Goal: Task Accomplishment & Management: Use online tool/utility

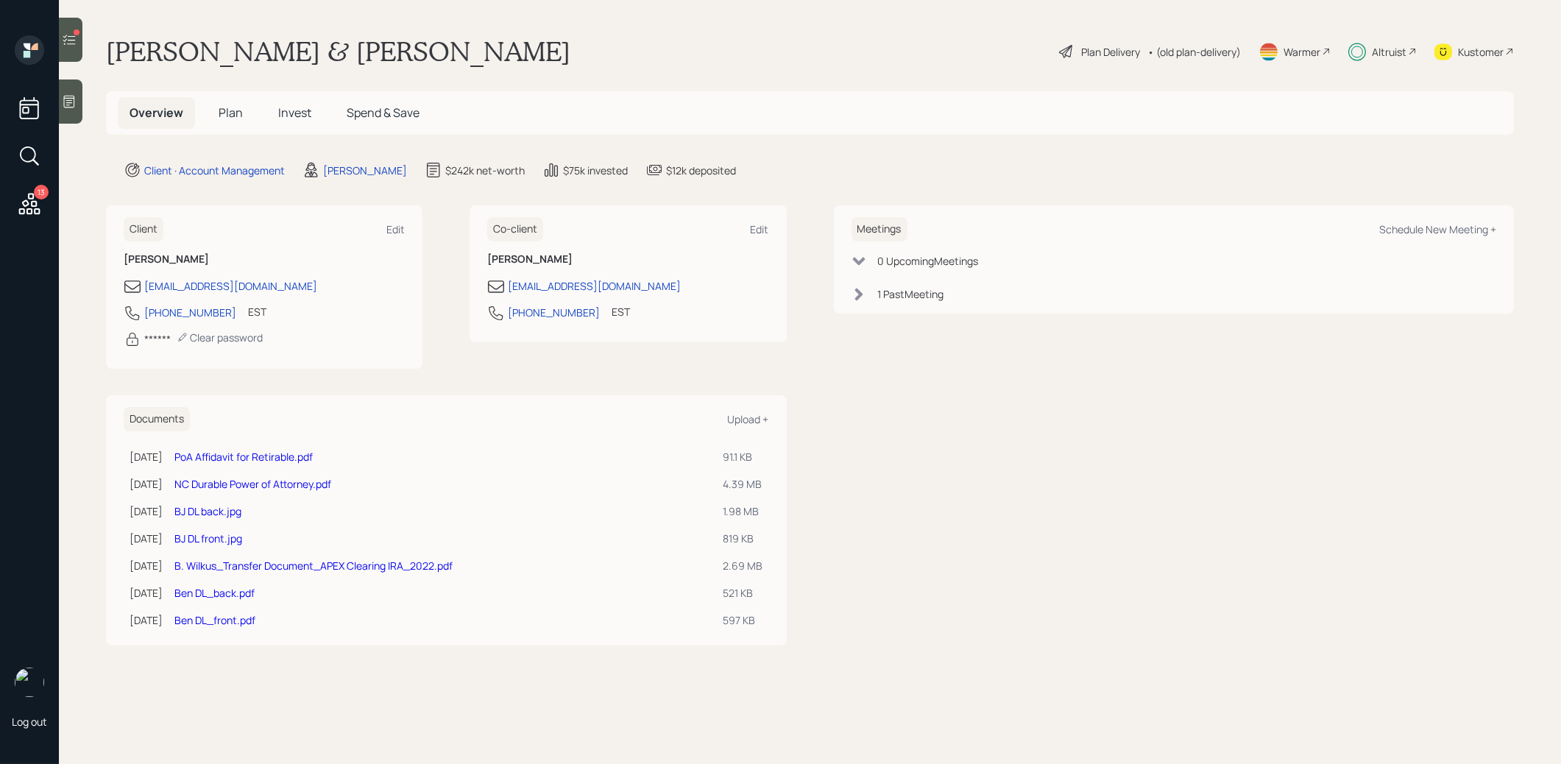
click at [63, 36] on icon at bounding box center [69, 40] width 13 height 10
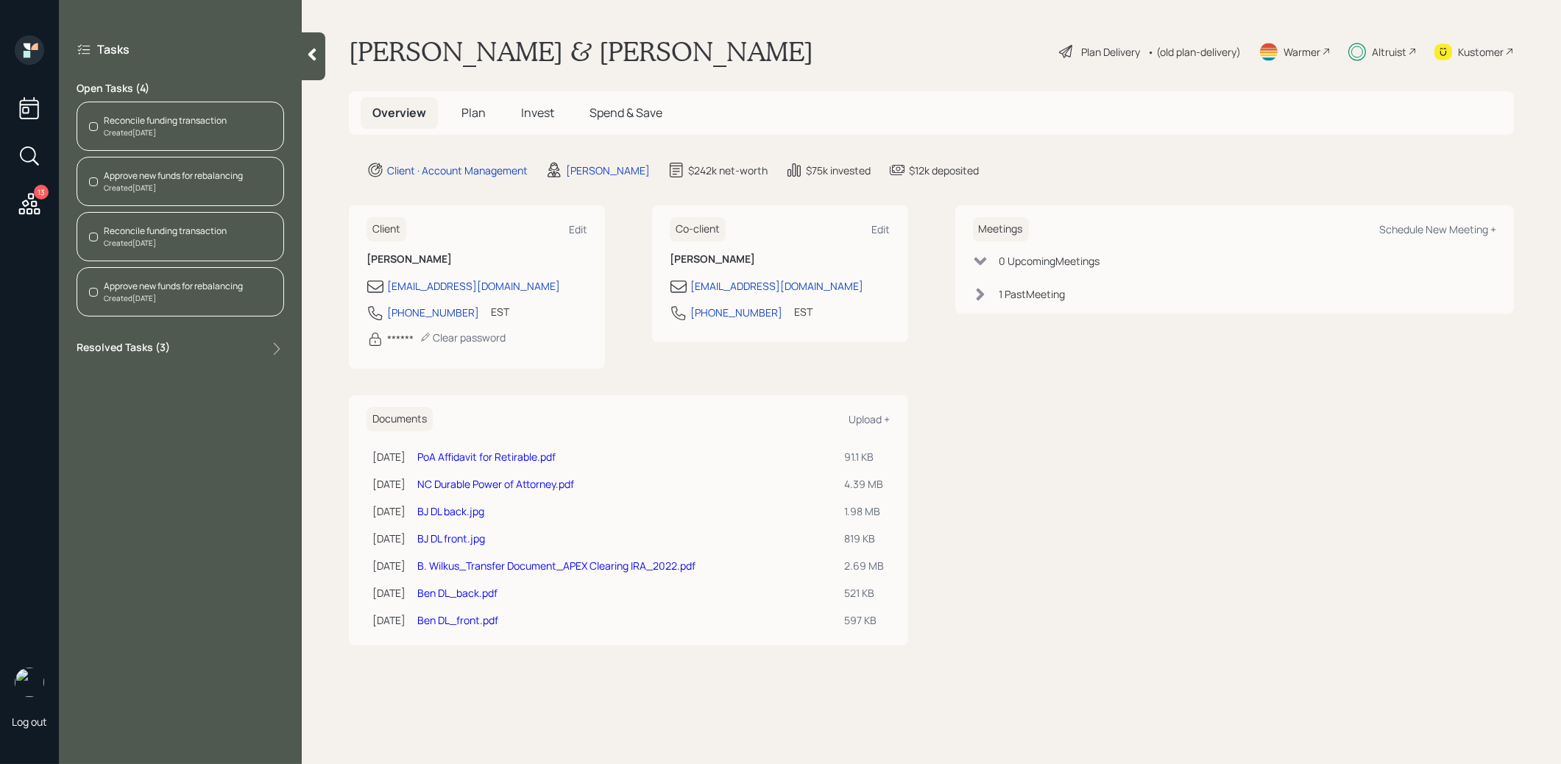
click at [149, 111] on div "Reconcile funding transaction Created [DATE]" at bounding box center [181, 126] width 208 height 49
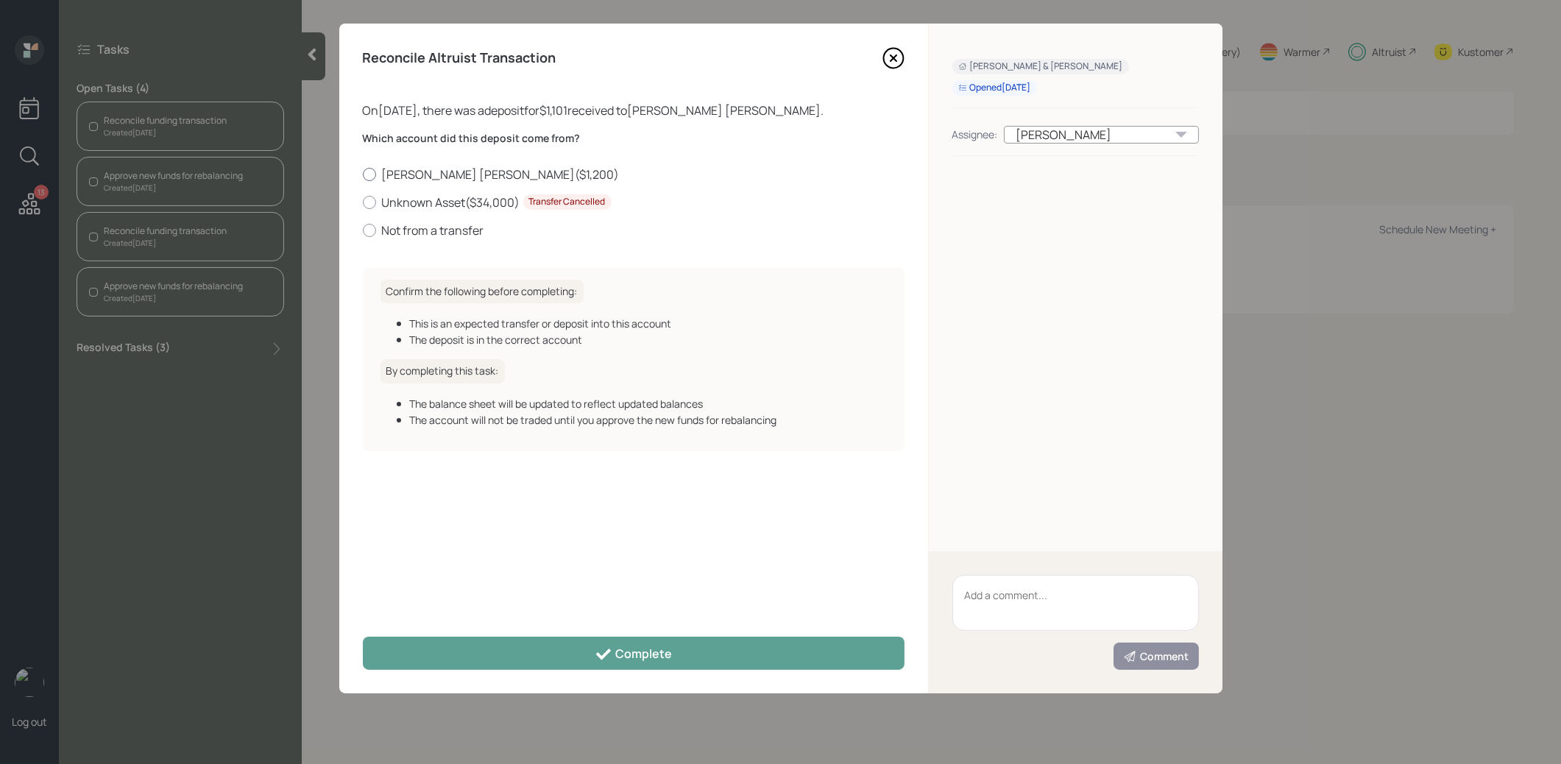
click at [369, 173] on div at bounding box center [369, 174] width 13 height 13
click at [363, 174] on input "[PERSON_NAME] [PERSON_NAME] ( $1,200 )" at bounding box center [362, 174] width 1 height 1
radio input "true"
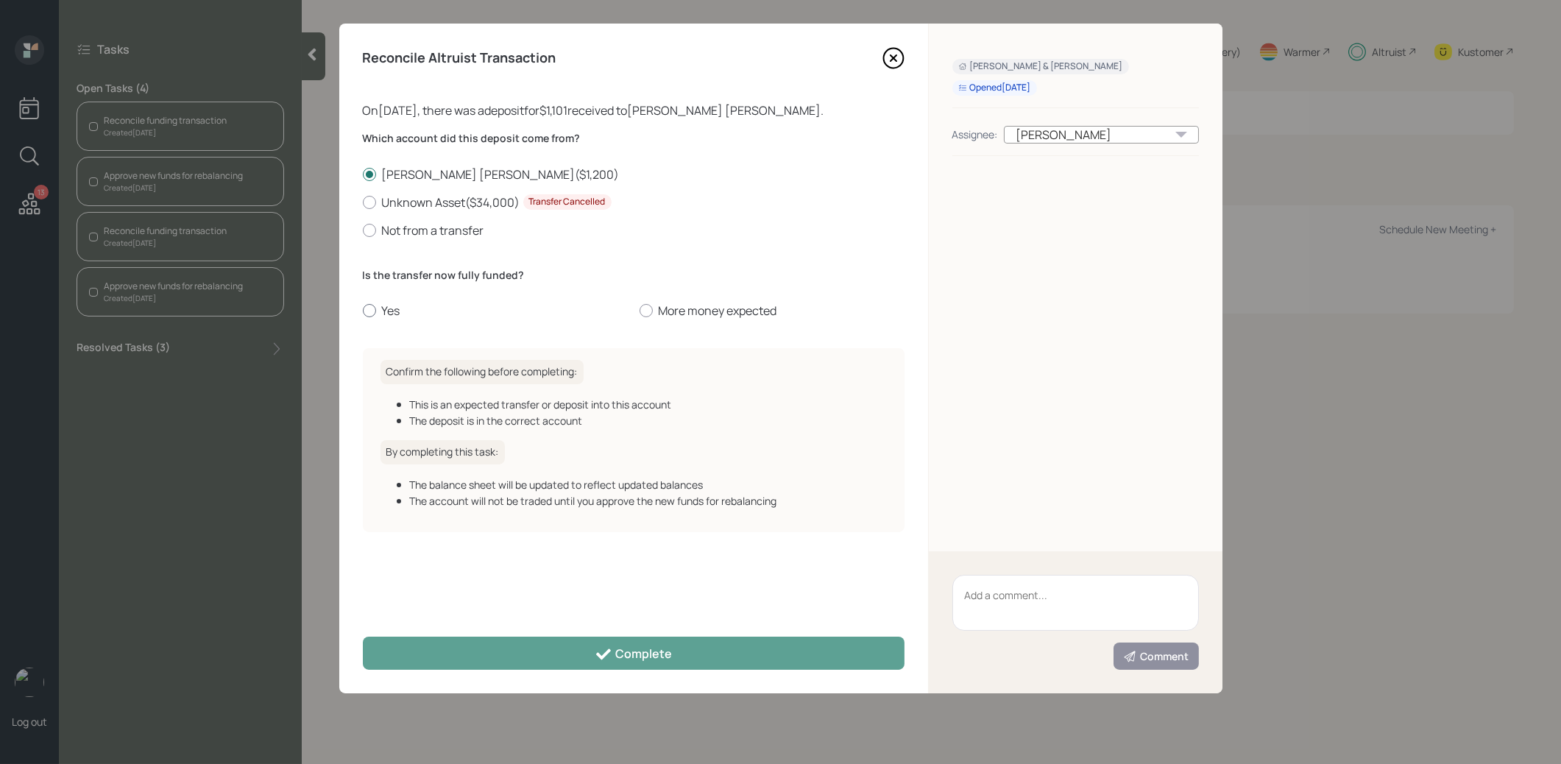
click at [370, 309] on div at bounding box center [369, 310] width 13 height 13
click at [363, 311] on input "Yes" at bounding box center [362, 311] width 1 height 1
radio input "true"
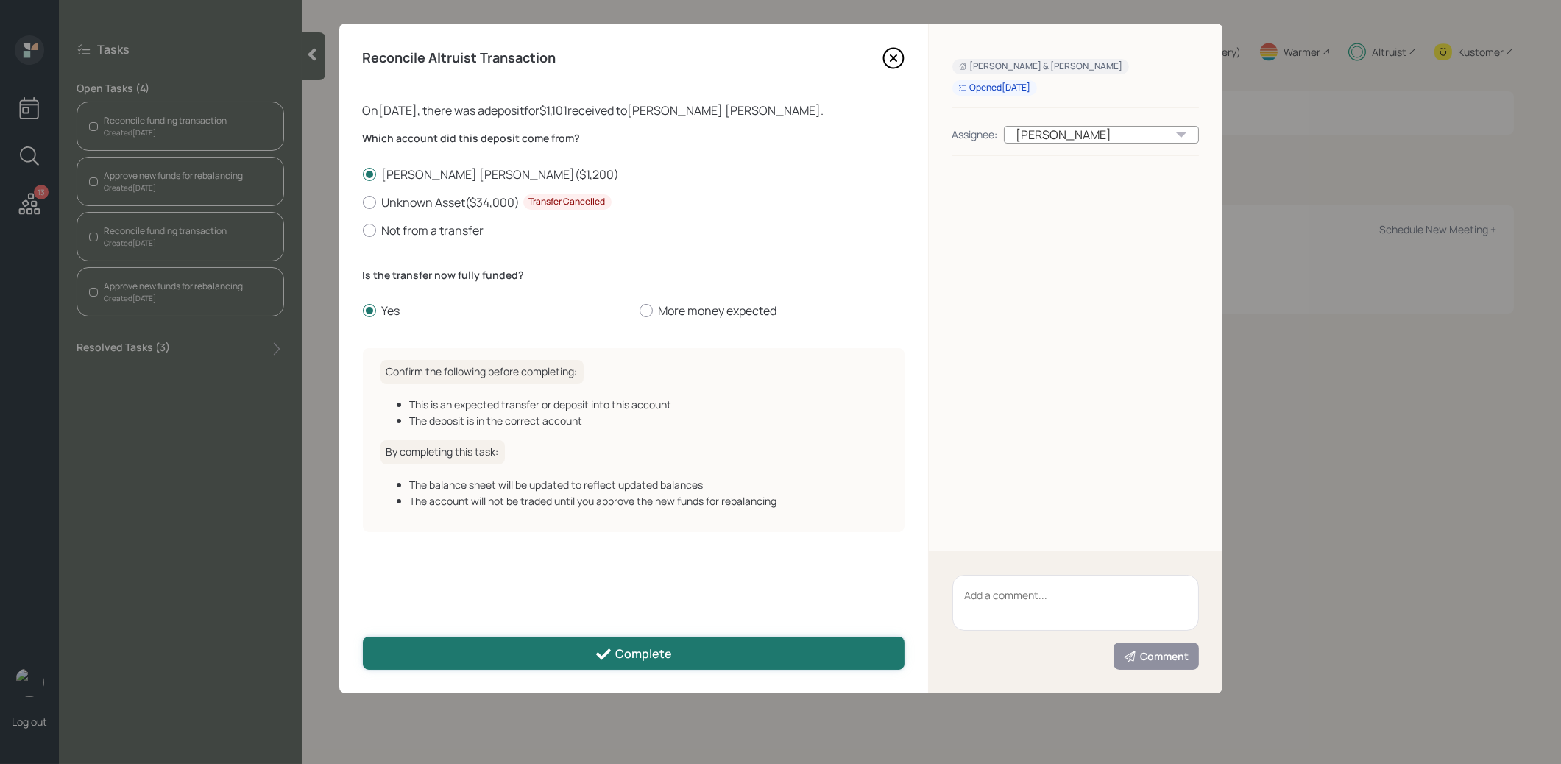
click at [534, 659] on button "Complete" at bounding box center [634, 653] width 542 height 33
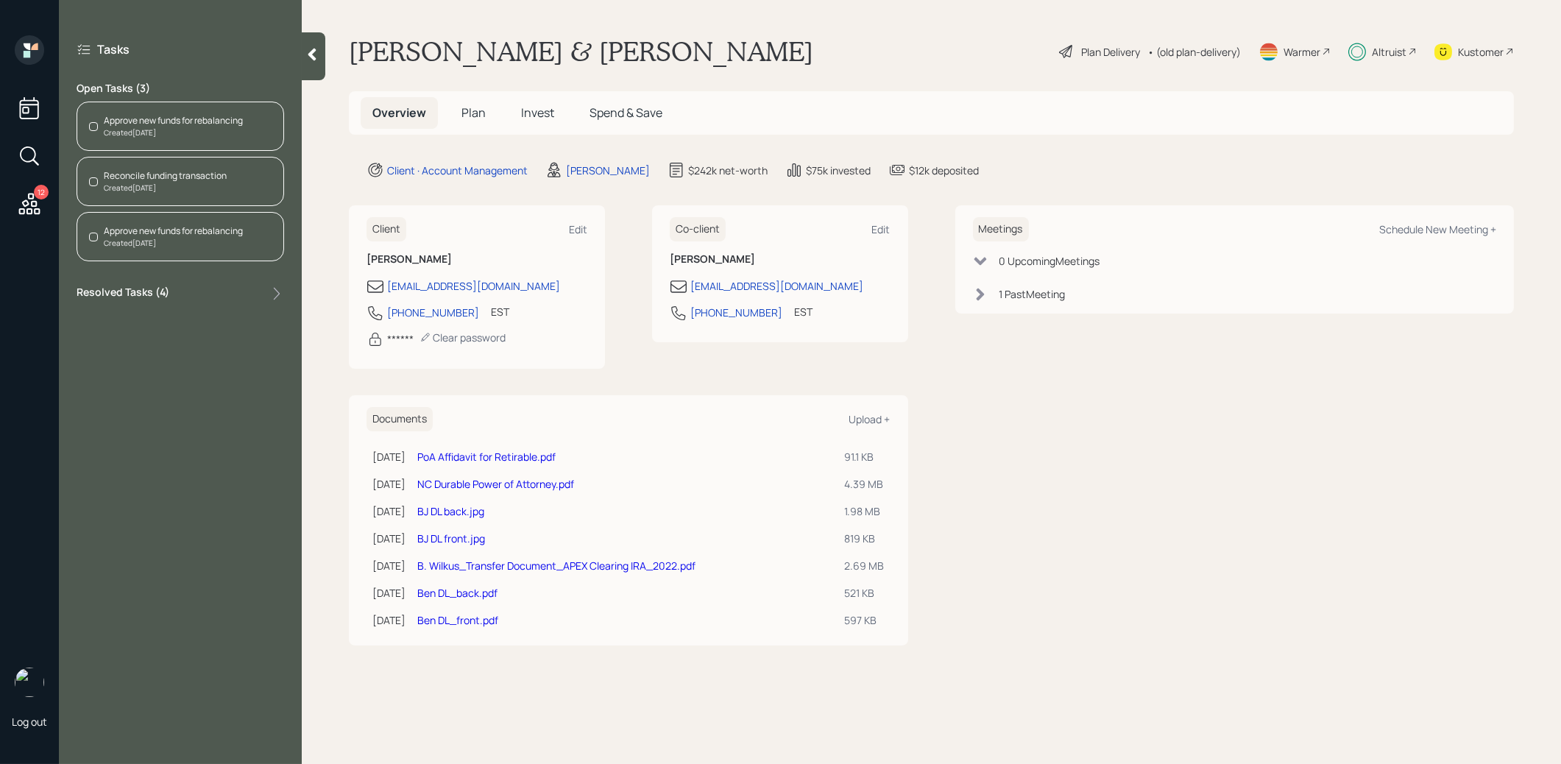
click at [172, 178] on div "Reconcile funding transaction" at bounding box center [165, 175] width 123 height 13
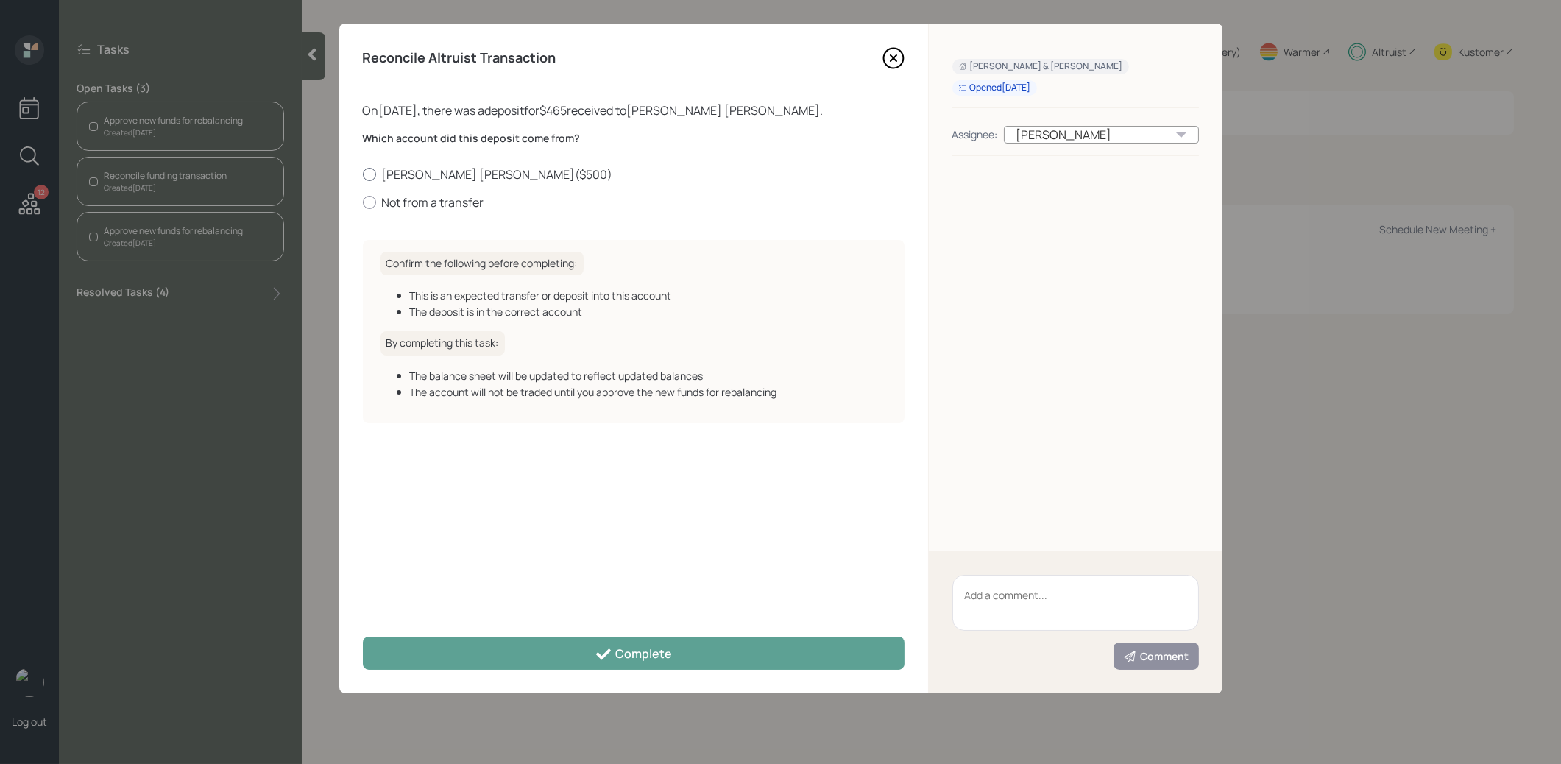
click at [366, 171] on div at bounding box center [369, 174] width 13 height 13
click at [363, 174] on input "[PERSON_NAME] [PERSON_NAME] ( $500 )" at bounding box center [362, 174] width 1 height 1
radio input "true"
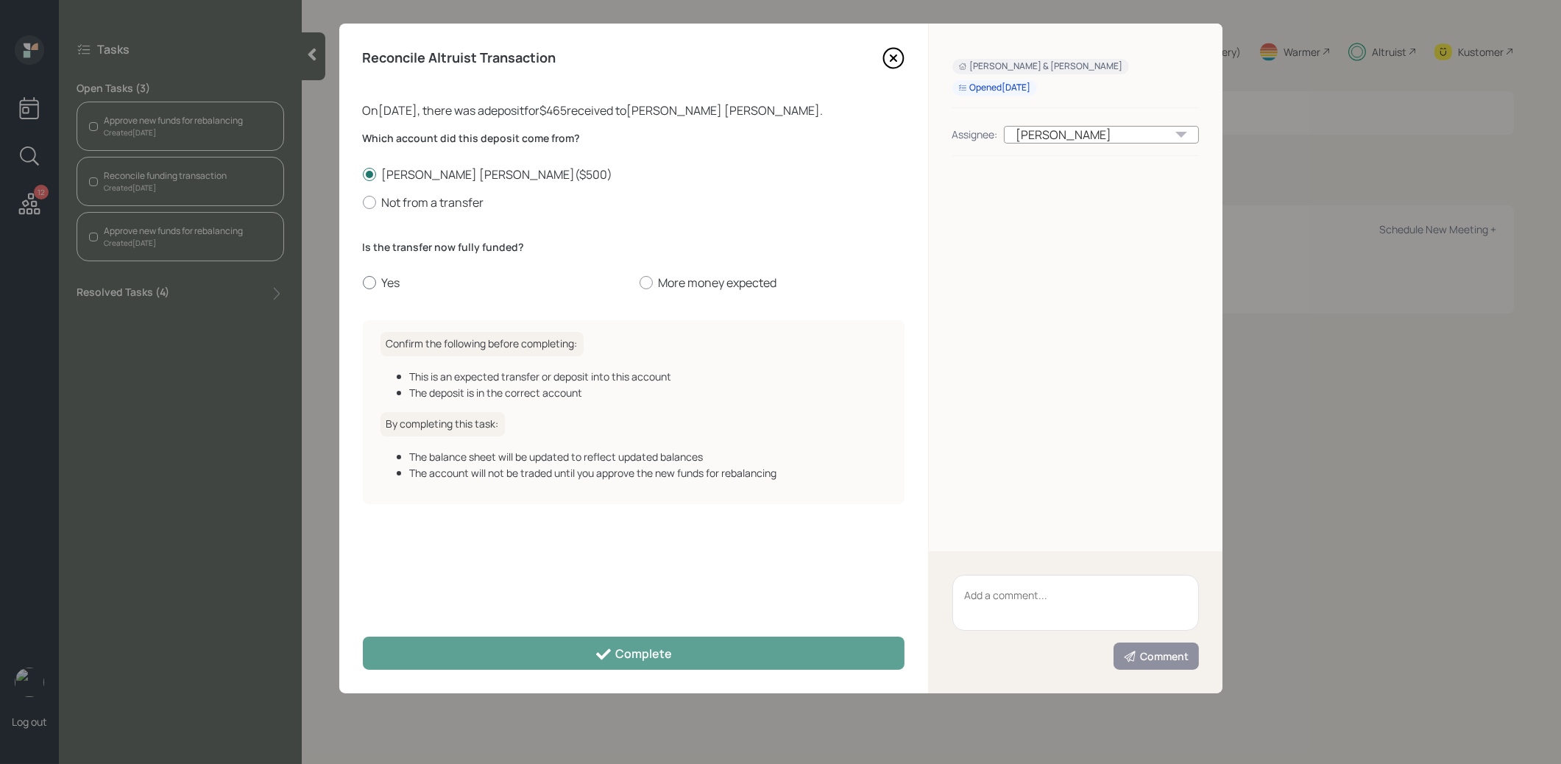
click at [369, 281] on div at bounding box center [369, 282] width 13 height 13
click at [363, 283] on input "Yes" at bounding box center [362, 283] width 1 height 1
radio input "true"
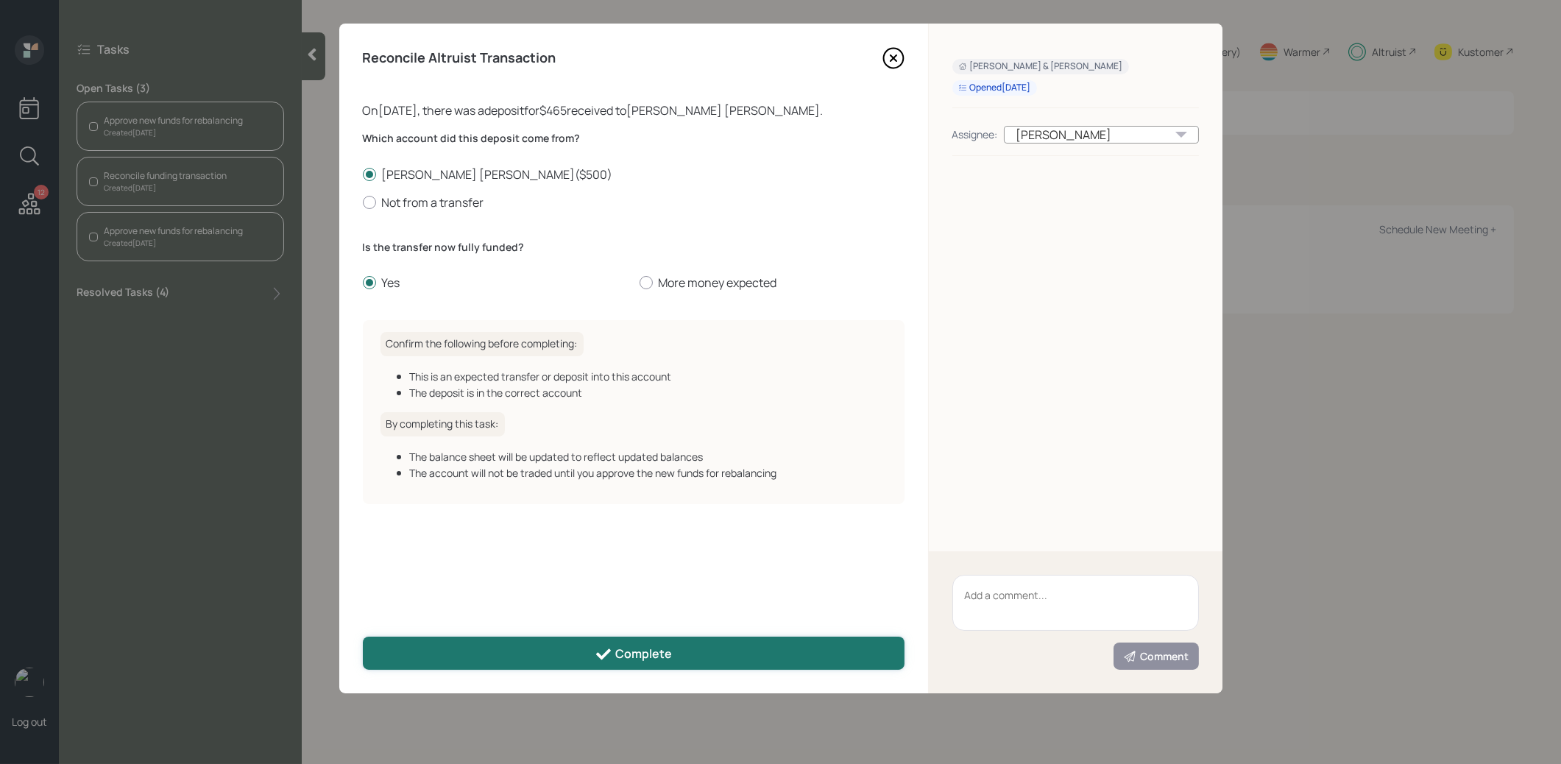
click at [505, 647] on button "Complete" at bounding box center [634, 653] width 542 height 33
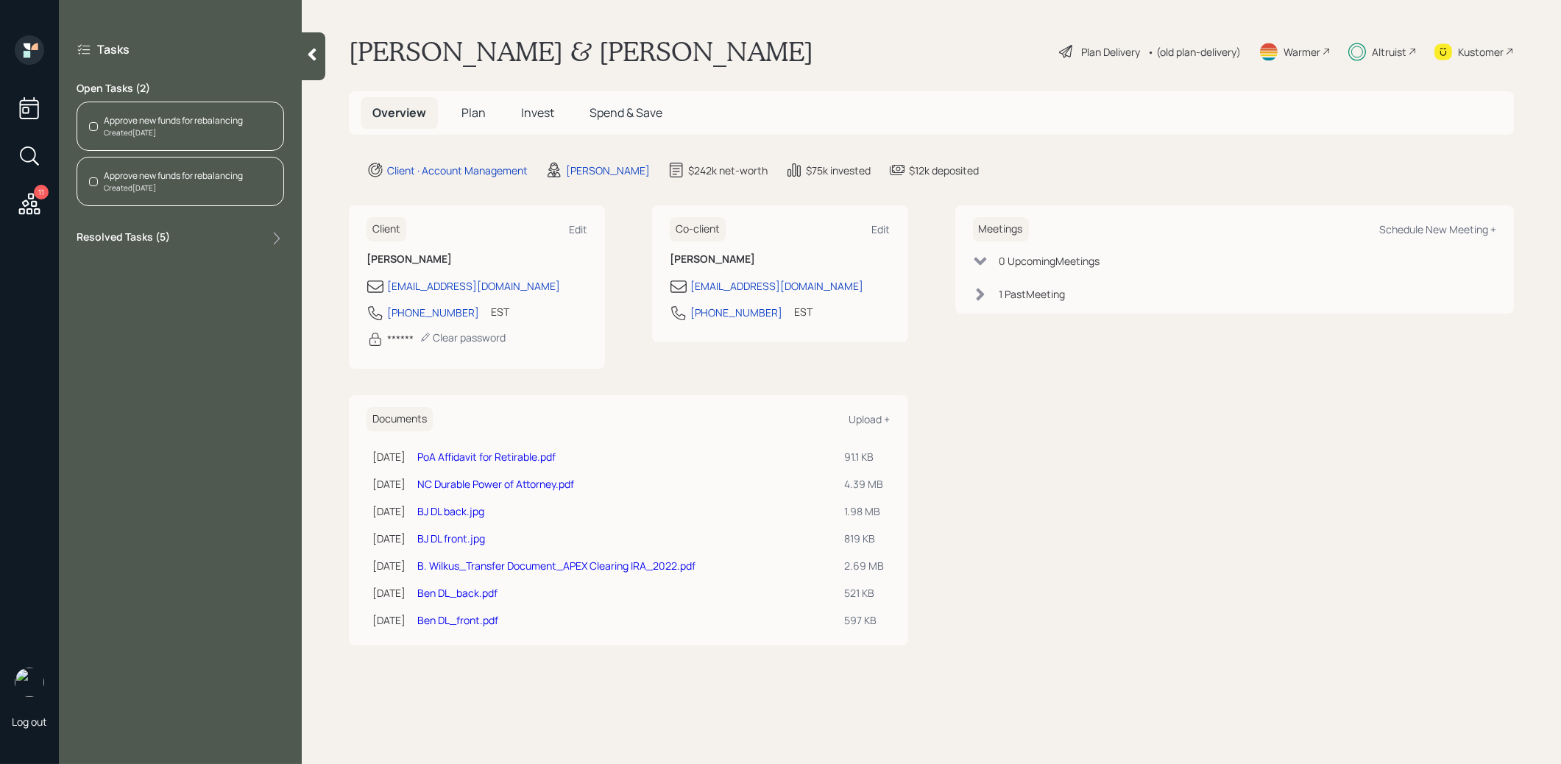
click at [188, 131] on div "Created [DATE]" at bounding box center [173, 132] width 139 height 11
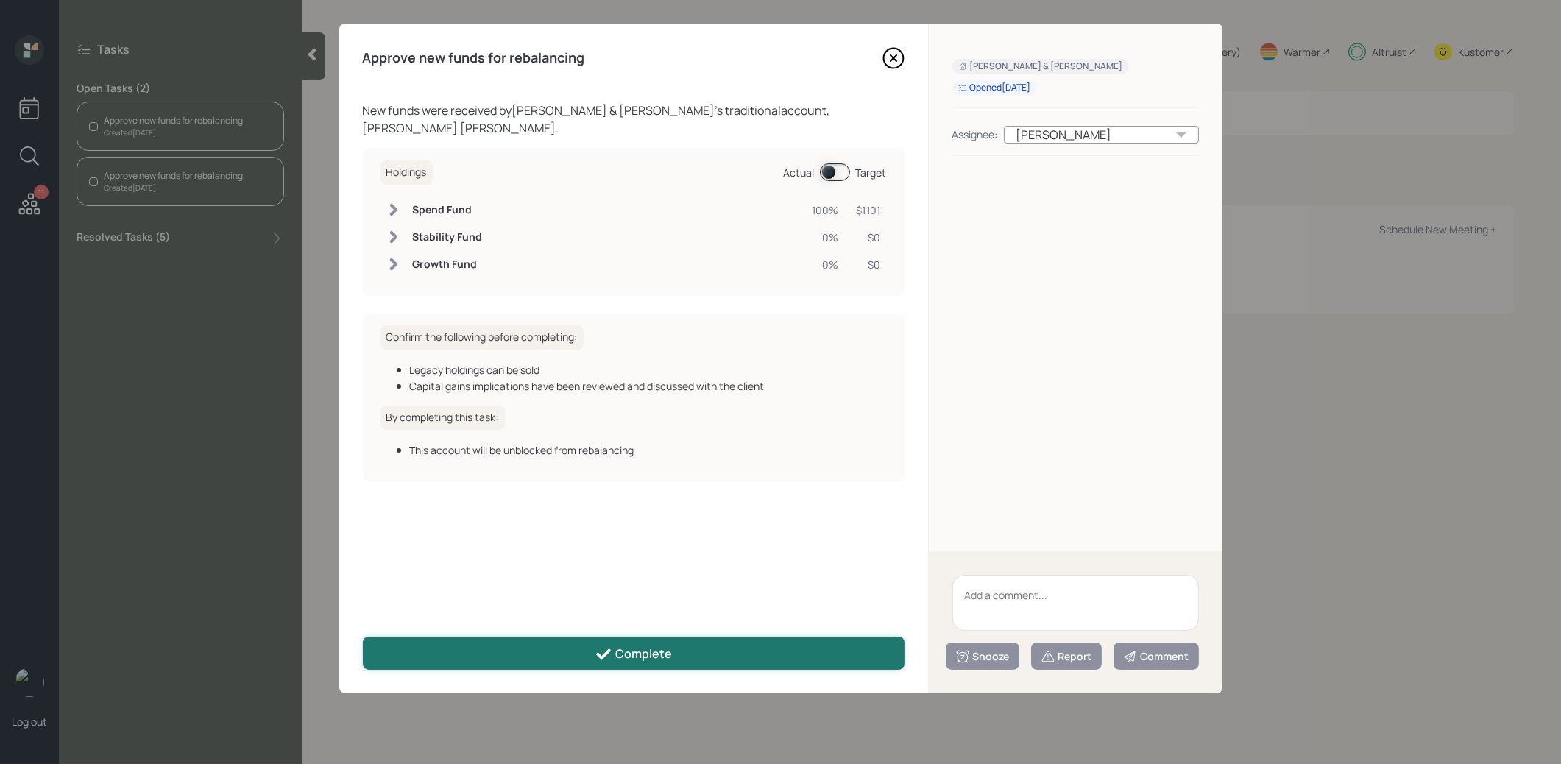
click at [582, 649] on button "Complete" at bounding box center [634, 653] width 542 height 33
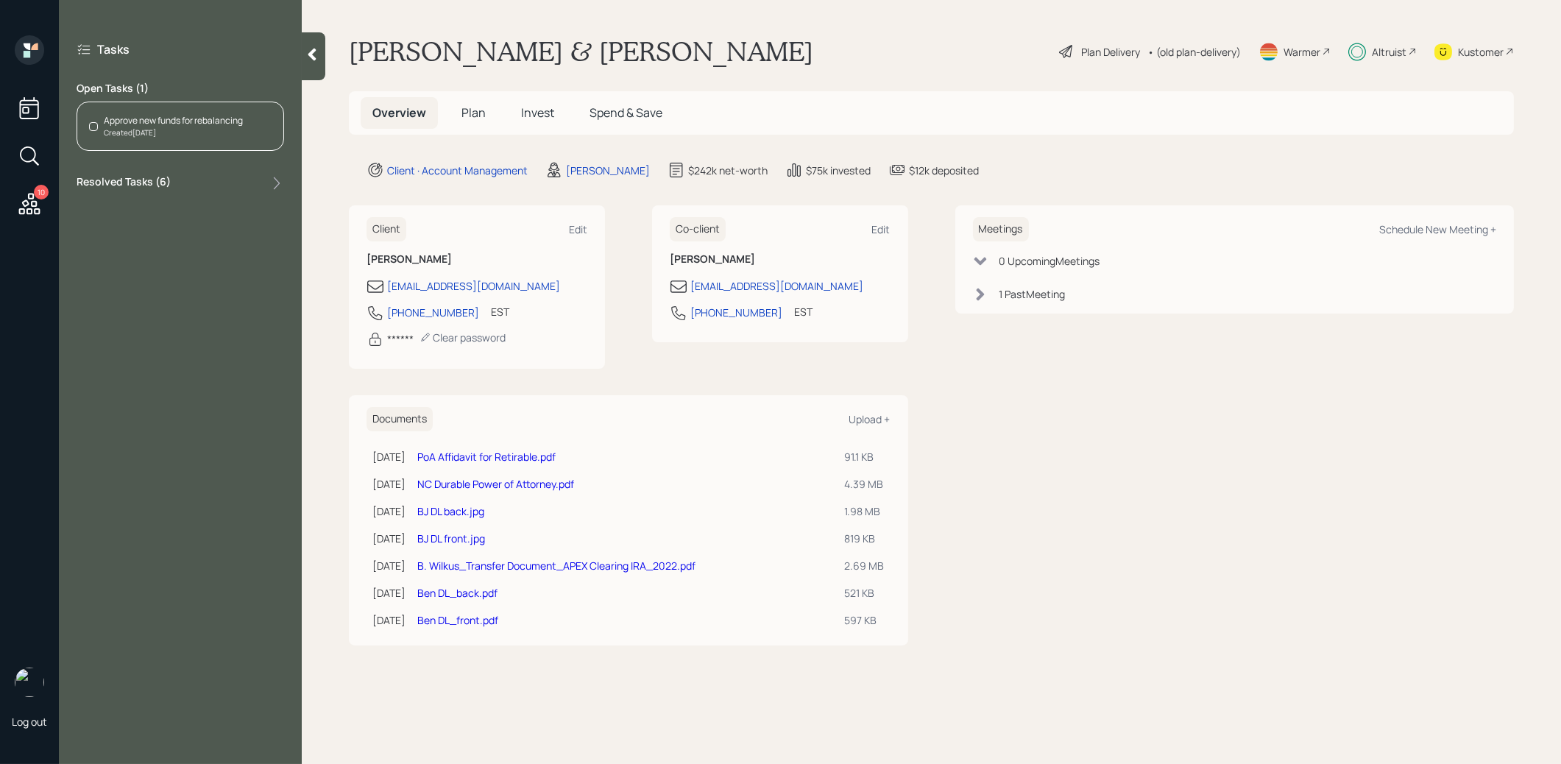
click at [228, 124] on div "Approve new funds for rebalancing" at bounding box center [173, 120] width 139 height 13
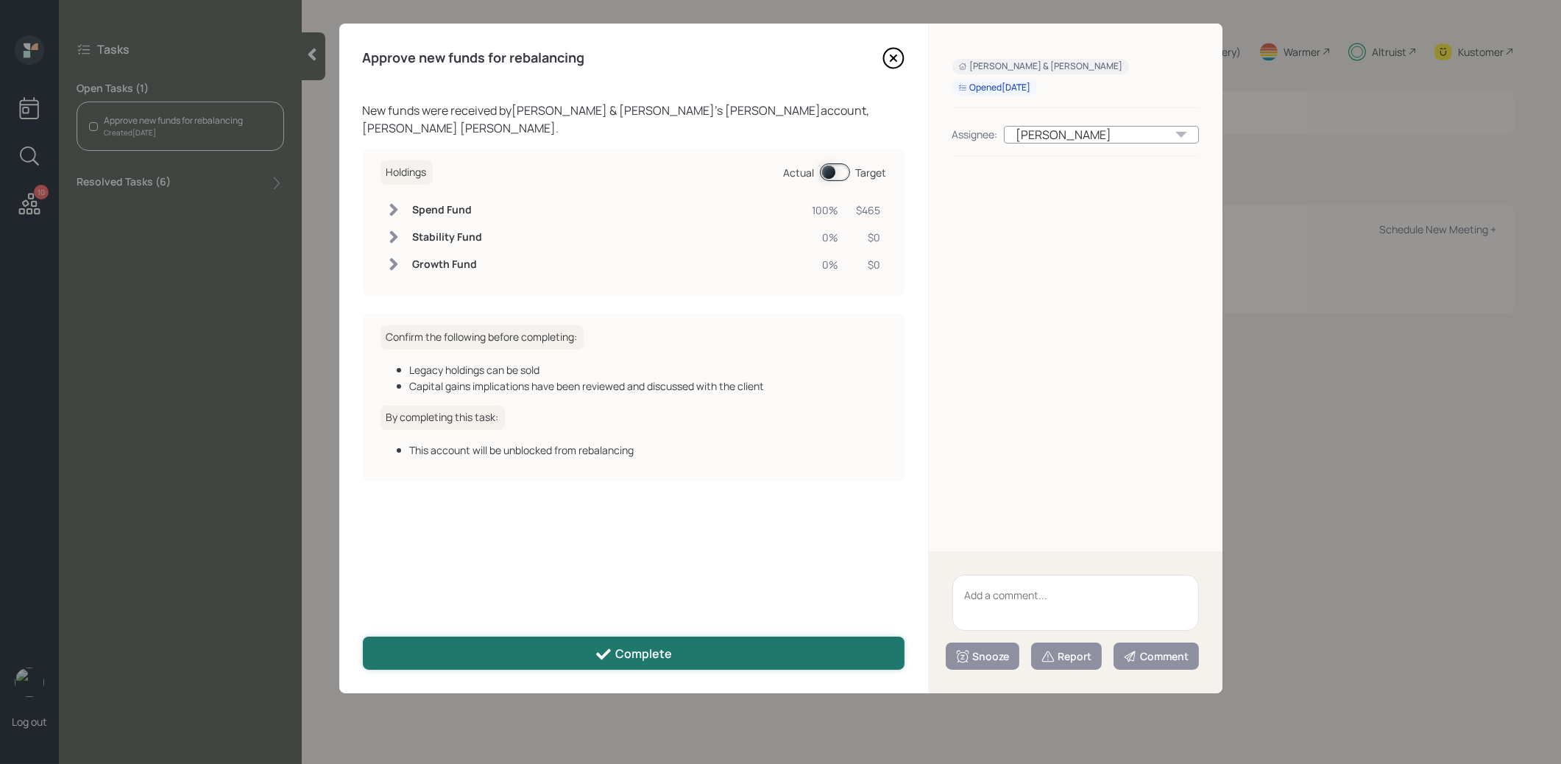
click at [507, 660] on button "Complete" at bounding box center [634, 653] width 542 height 33
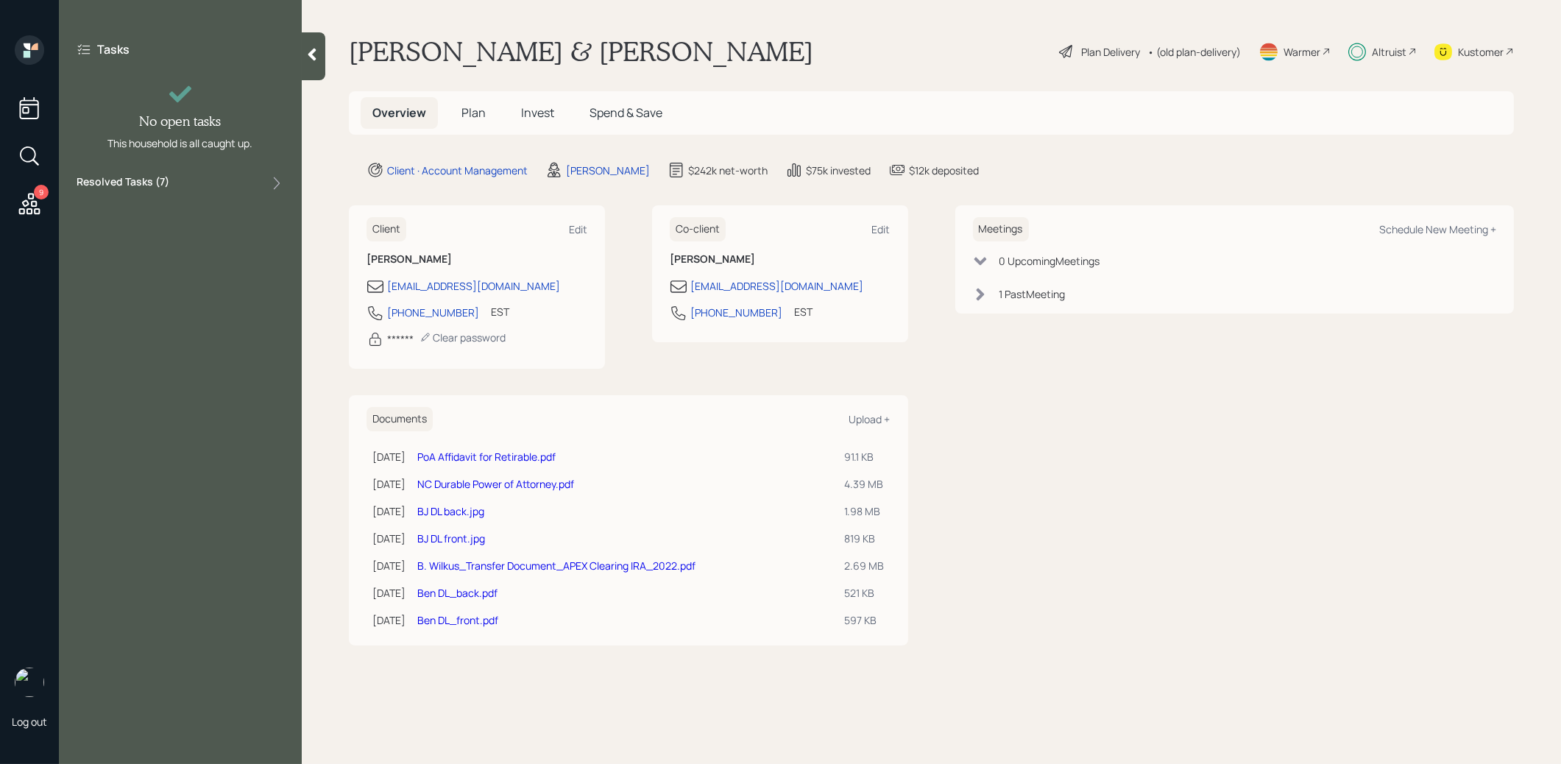
click at [35, 203] on icon at bounding box center [29, 204] width 27 height 27
